Goal: Task Accomplishment & Management: Use online tool/utility

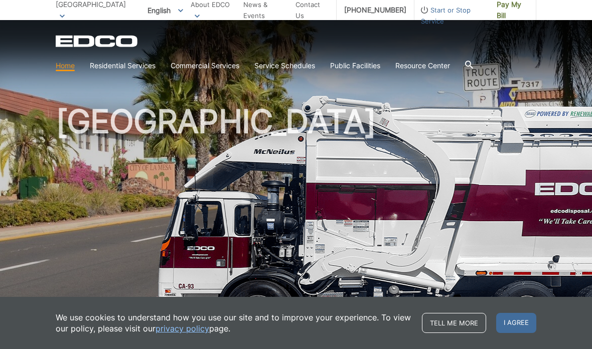
click at [473, 62] on icon at bounding box center [469, 65] width 8 height 8
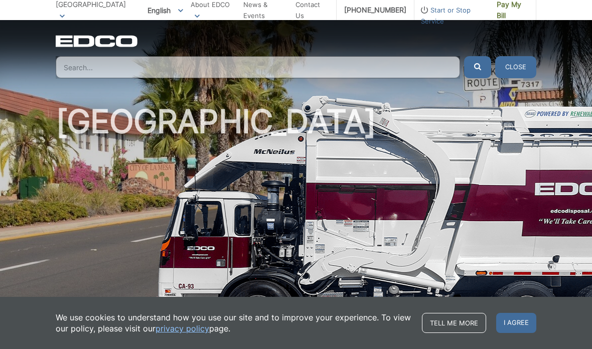
click at [280, 66] on input "Search" at bounding box center [258, 67] width 405 height 22
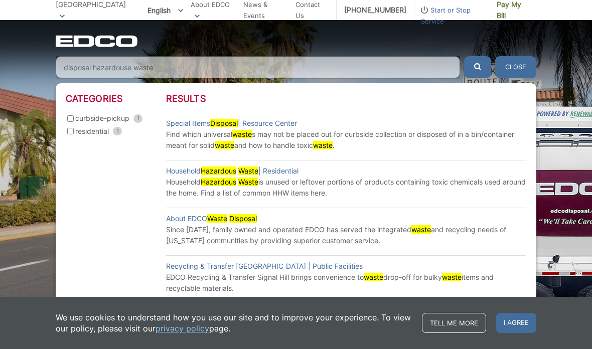
type input "disposal hazardouse waste"
click at [478, 67] on button "submit" at bounding box center [477, 67] width 27 height 22
click at [236, 125] on mark "Disposal" at bounding box center [224, 123] width 28 height 9
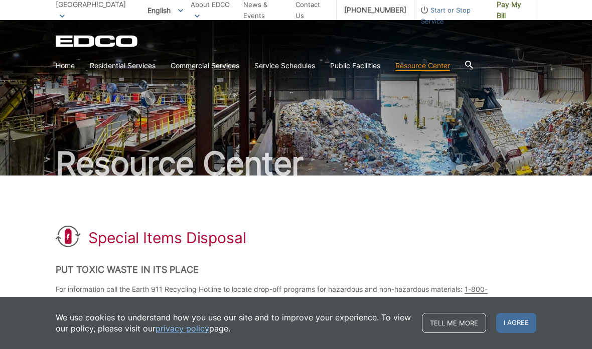
click at [0, 0] on link "Household Hazardous Waste" at bounding box center [0, 0] width 0 height 0
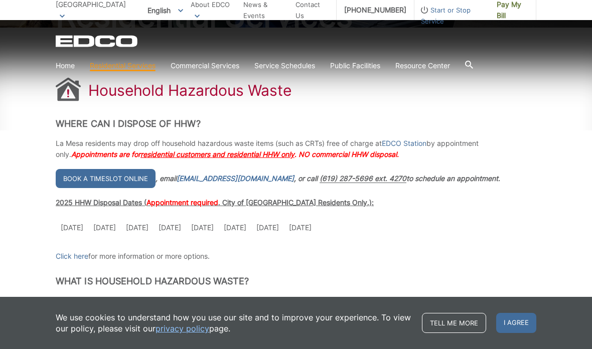
scroll to position [148, 0]
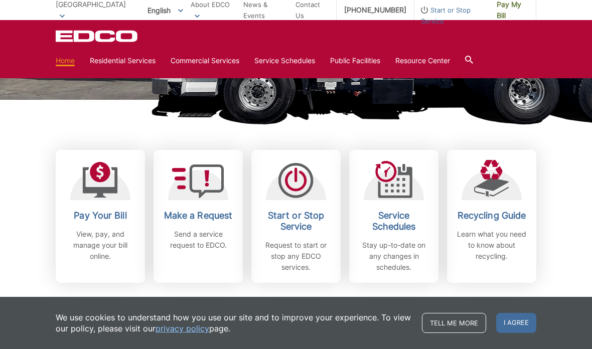
scroll to position [229, 0]
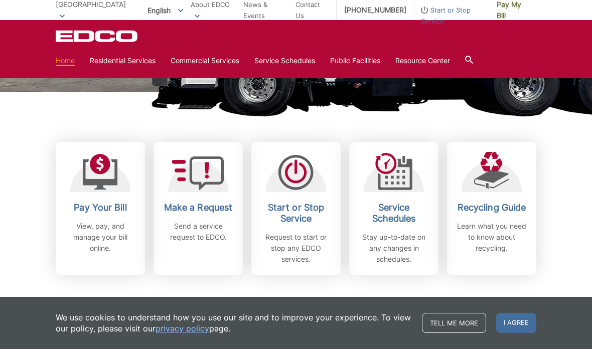
click at [357, 302] on div "Subscribe to EDCO service alerts, upcoming events & environmental news: Submit" at bounding box center [296, 332] width 481 height 115
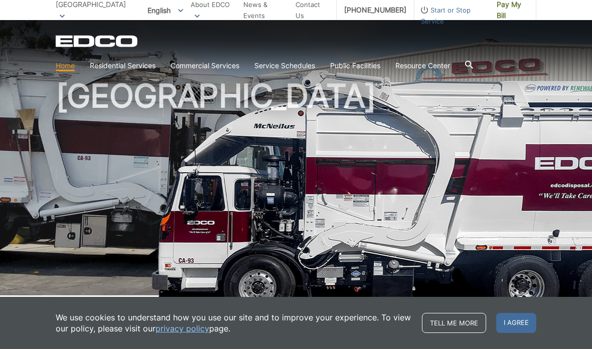
scroll to position [0, 0]
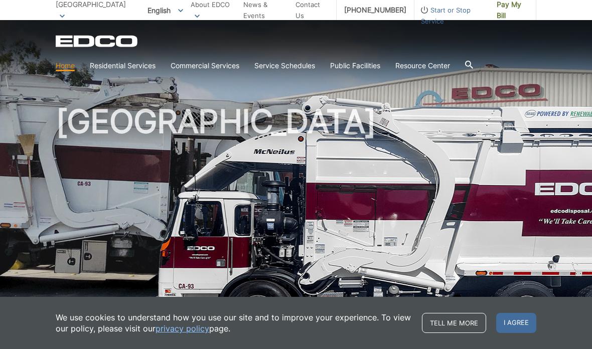
click at [473, 61] on icon at bounding box center [469, 65] width 8 height 8
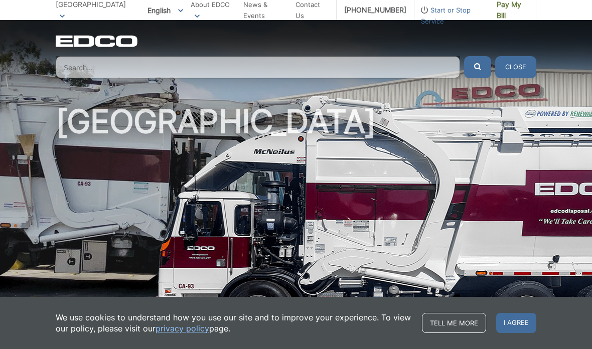
click at [130, 66] on input "Search" at bounding box center [258, 67] width 405 height 22
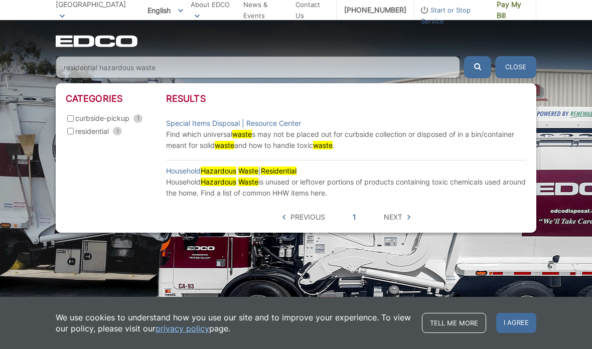
type input "residential hazardous waste"
click at [478, 67] on button "submit" at bounding box center [477, 67] width 27 height 22
click at [400, 214] on span "Next" at bounding box center [393, 217] width 19 height 11
click at [275, 169] on mark "Residential" at bounding box center [279, 171] width 36 height 9
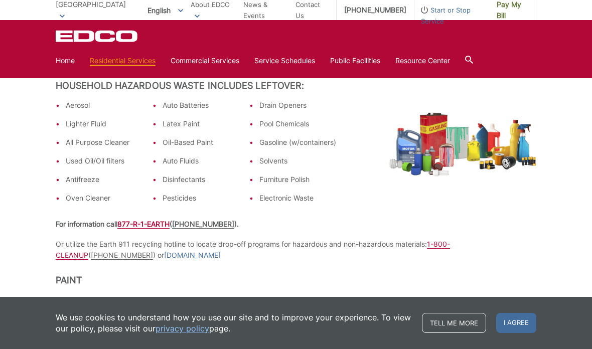
scroll to position [243, 0]
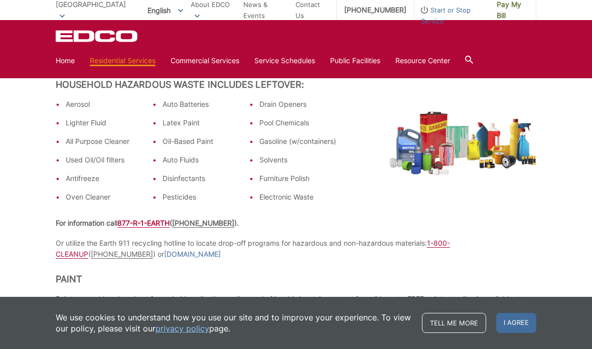
click at [450, 246] on span "1-800-CLEANUP" at bounding box center [253, 249] width 395 height 20
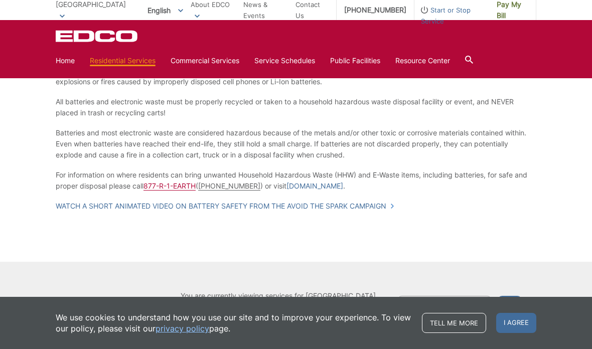
scroll to position [702, 0]
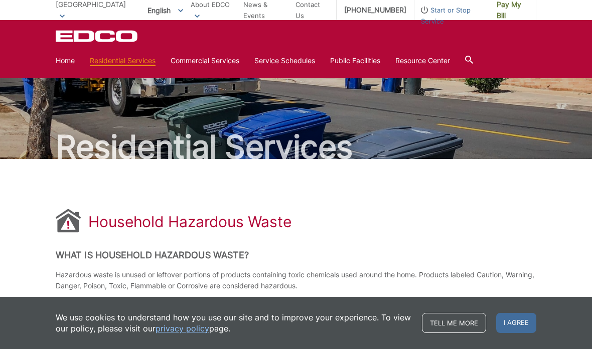
scroll to position [0, 0]
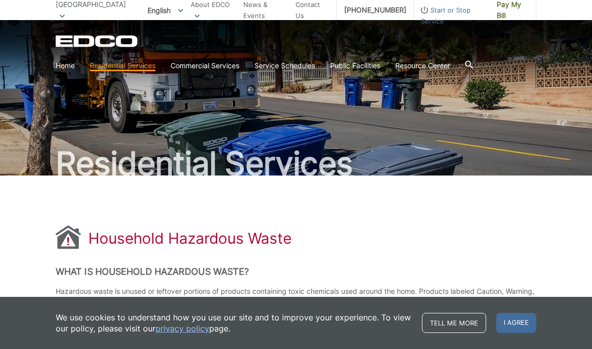
click at [472, 70] on div at bounding box center [469, 66] width 8 height 10
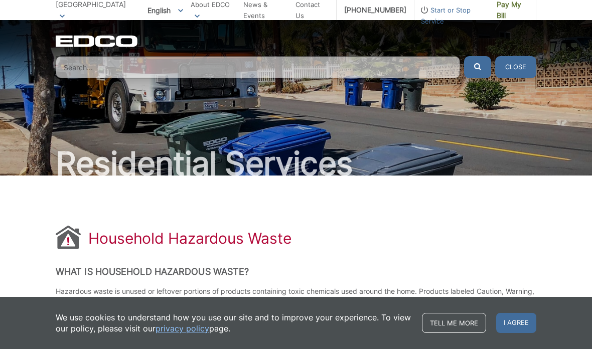
click at [224, 64] on input "Search" at bounding box center [258, 67] width 405 height 22
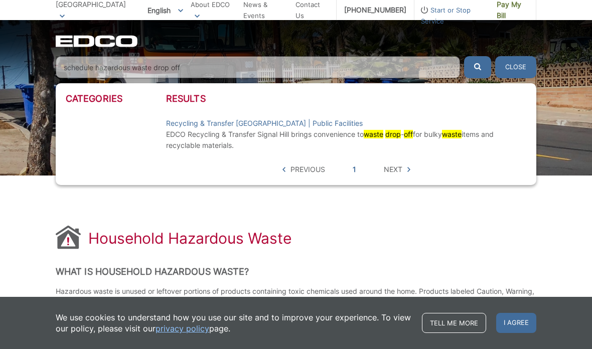
type input "schedule hazardous waste drop off"
click at [478, 67] on button "submit" at bounding box center [477, 67] width 27 height 22
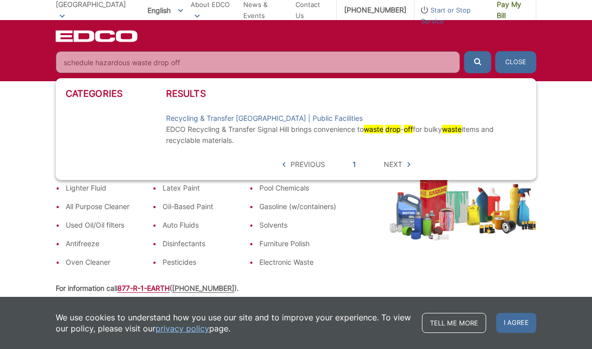
scroll to position [19, 0]
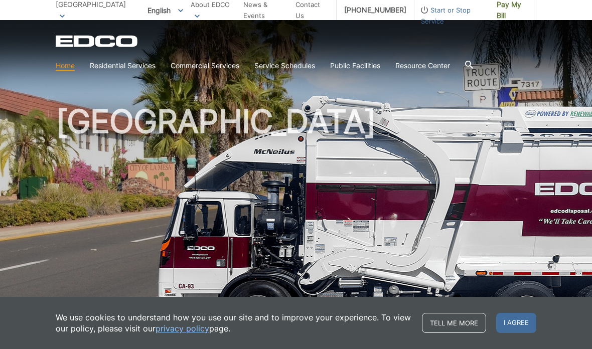
click at [519, 324] on span "I agree" at bounding box center [516, 323] width 40 height 20
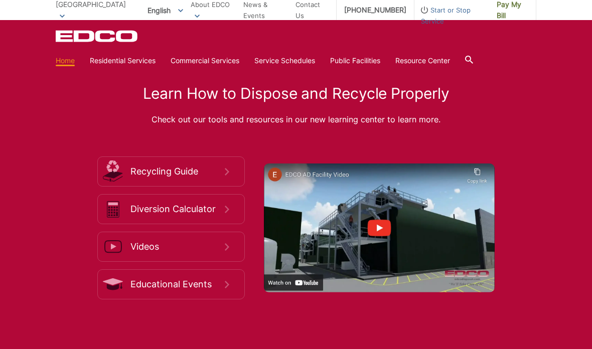
scroll to position [1538, 0]
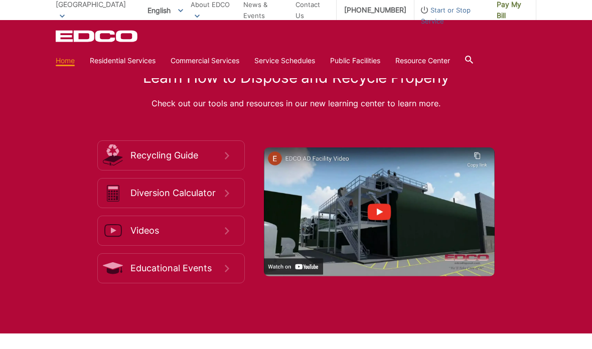
click at [189, 161] on span "Recycling Guide" at bounding box center [177, 155] width 94 height 11
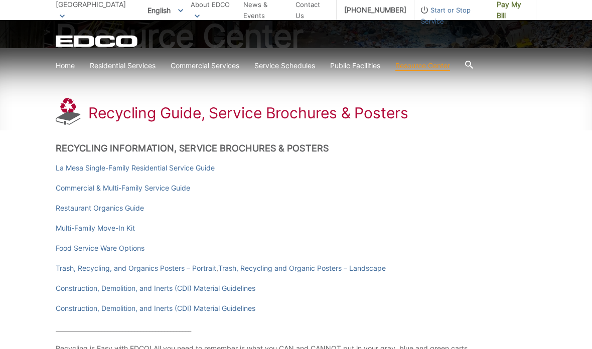
scroll to position [127, 0]
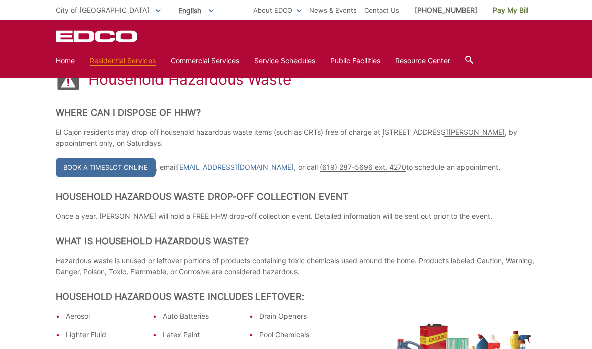
scroll to position [154, 0]
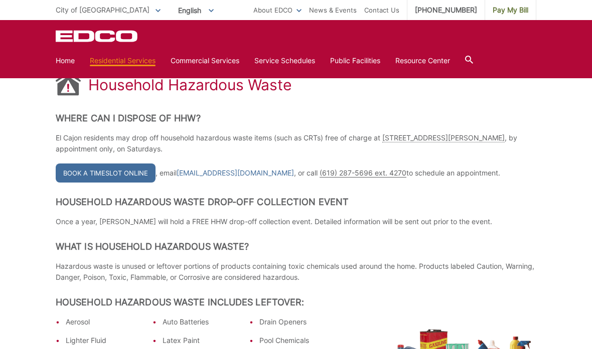
click at [124, 171] on link "Book a Timeslot Online" at bounding box center [106, 173] width 100 height 19
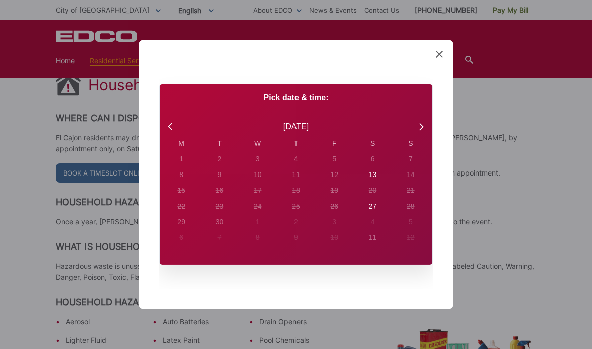
click at [85, 251] on div "Created with Sketch. Book Appointment Bringing anyone with you? Number of Addit…" at bounding box center [296, 174] width 592 height 349
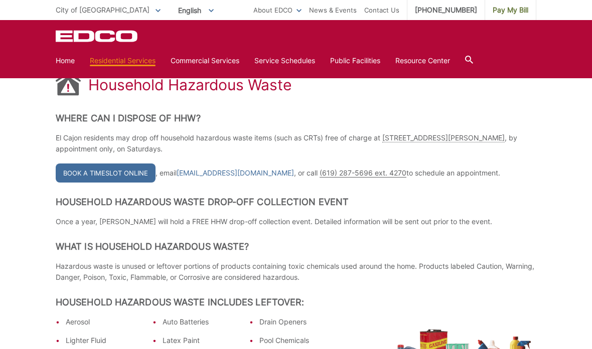
click at [375, 207] on h2 "Household Hazardous Waste Drop-Off Collection Event" at bounding box center [296, 202] width 481 height 11
click at [121, 170] on link "Book a Timeslot Online" at bounding box center [106, 173] width 100 height 19
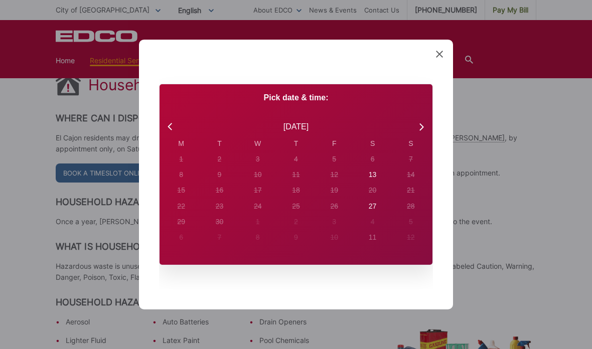
click at [521, 39] on div "Created with Sketch. Book Appointment Bringing anyone with you? Number of Addit…" at bounding box center [296, 174] width 592 height 349
